Goal: Check status: Check status

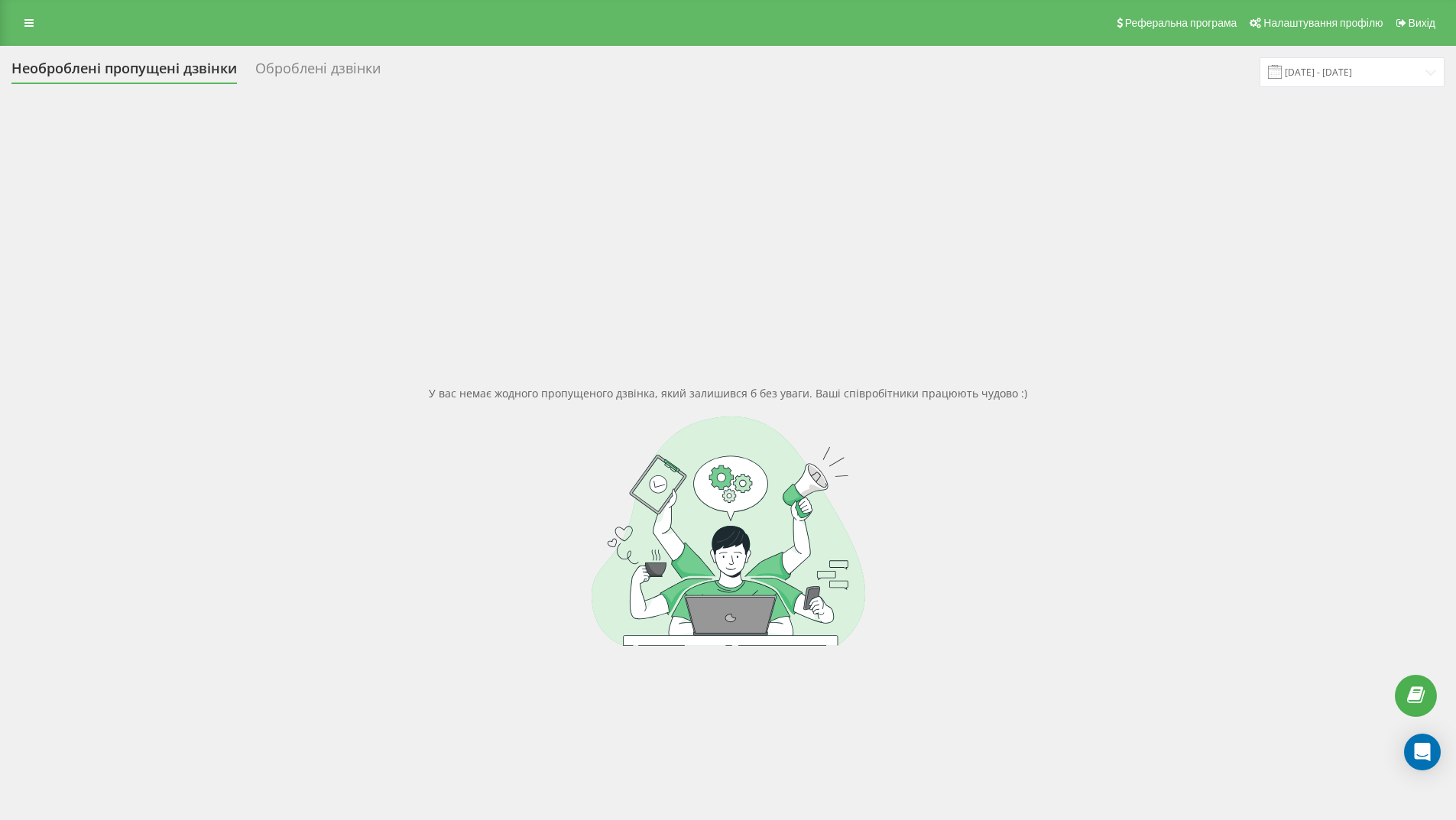
click at [343, 69] on font "Оброблені дзвінки" at bounding box center [318, 67] width 125 height 18
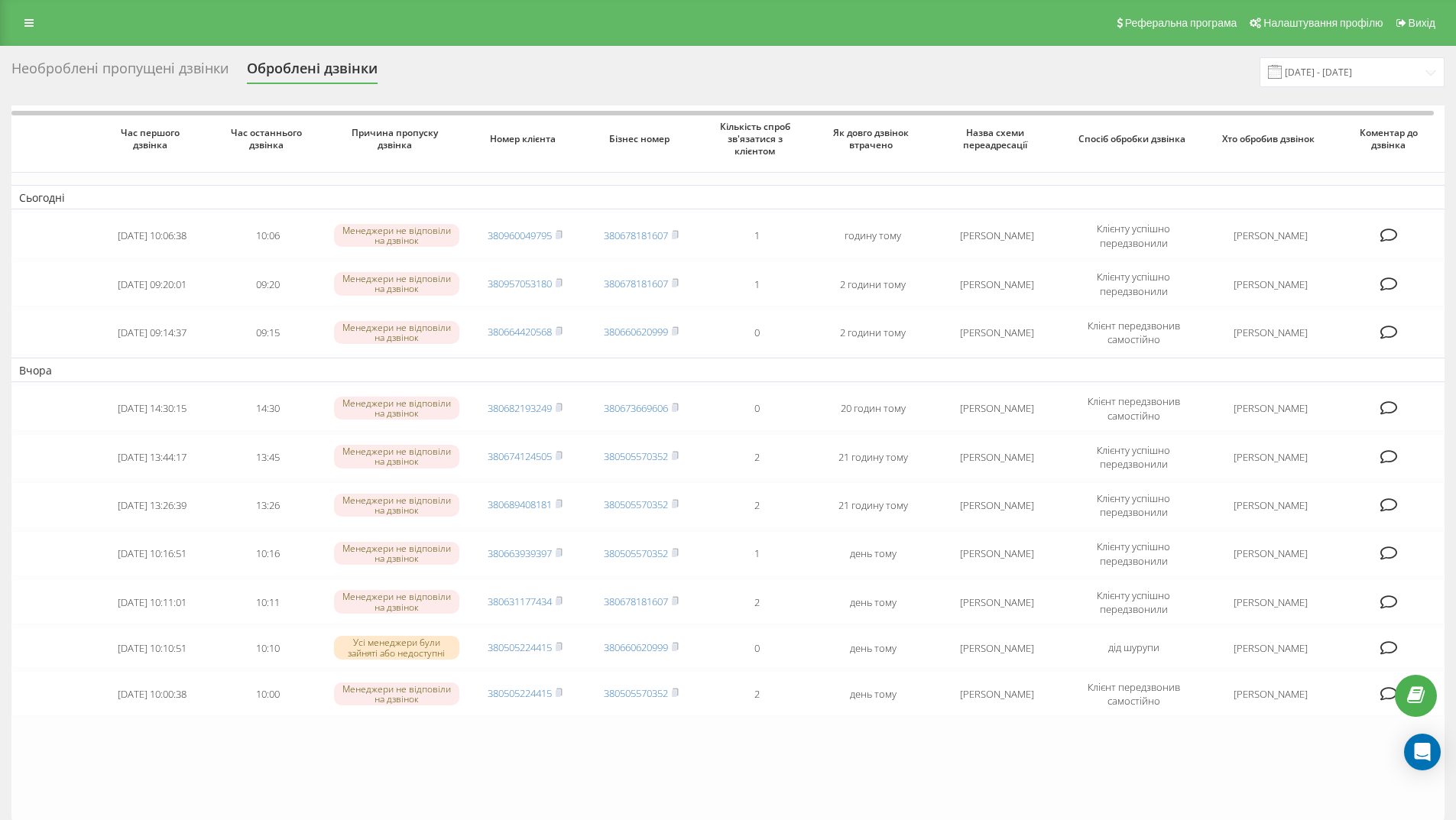
click at [152, 67] on font "Необроблені пропущені дзвінки" at bounding box center [120, 67] width 217 height 18
